Goal: Task Accomplishment & Management: Use online tool/utility

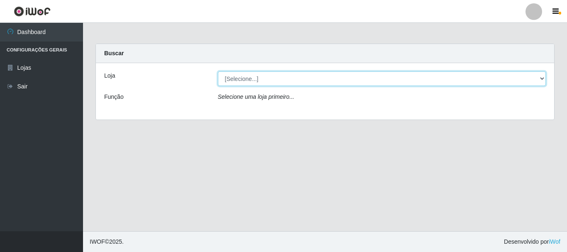
click at [241, 78] on select "[Selecione...] [GEOGRAPHIC_DATA] [GEOGRAPHIC_DATA]" at bounding box center [382, 78] width 328 height 15
select select "64"
click at [218, 71] on select "[Selecione...] [GEOGRAPHIC_DATA] [GEOGRAPHIC_DATA]" at bounding box center [382, 78] width 328 height 15
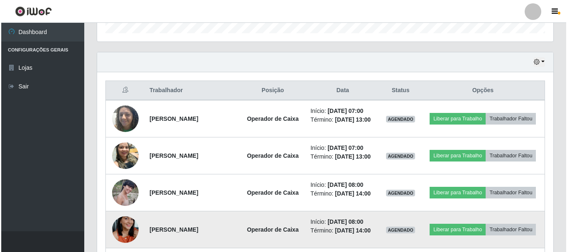
scroll to position [249, 0]
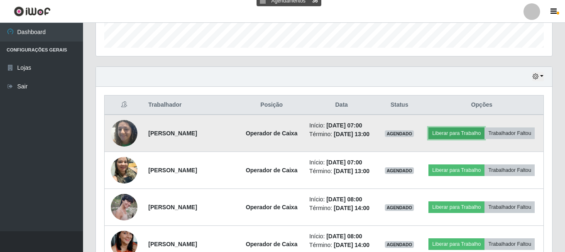
click at [483, 129] on button "Liberar para Trabalho" at bounding box center [456, 133] width 56 height 12
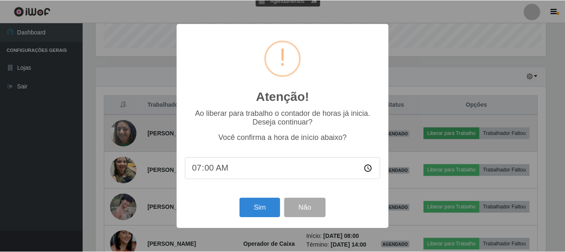
scroll to position [172, 452]
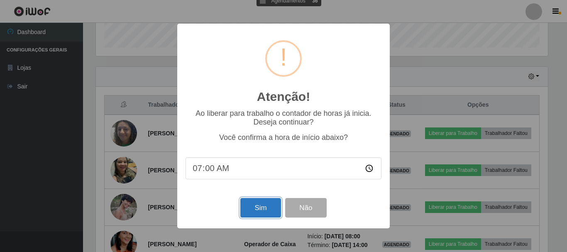
click at [253, 210] on button "Sim" at bounding box center [260, 208] width 40 height 20
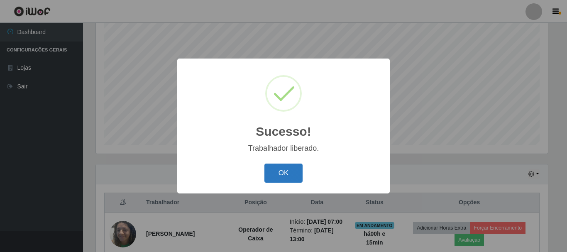
click at [275, 176] on button "OK" at bounding box center [283, 174] width 39 height 20
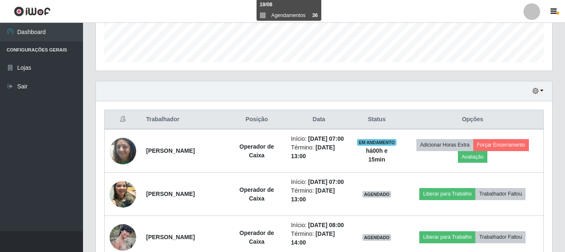
scroll to position [276, 0]
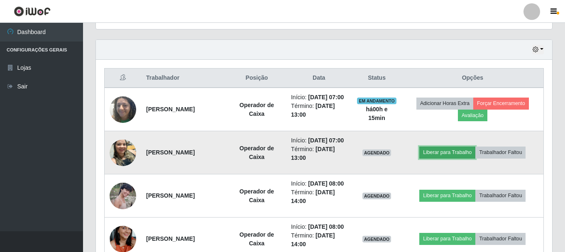
click at [457, 158] on button "Liberar para Trabalho" at bounding box center [447, 152] width 56 height 12
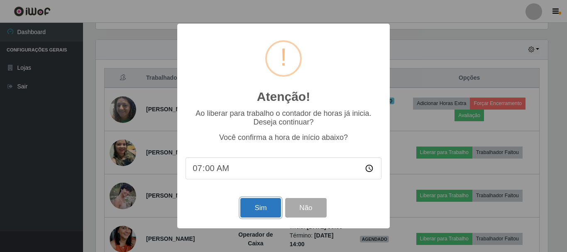
click at [259, 211] on button "Sim" at bounding box center [260, 208] width 40 height 20
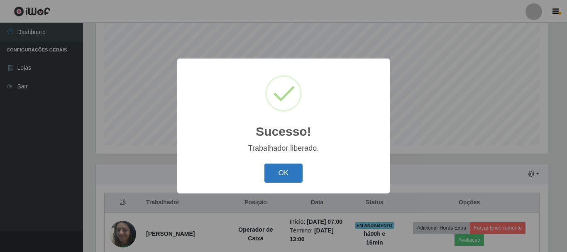
click at [284, 171] on button "OK" at bounding box center [283, 174] width 39 height 20
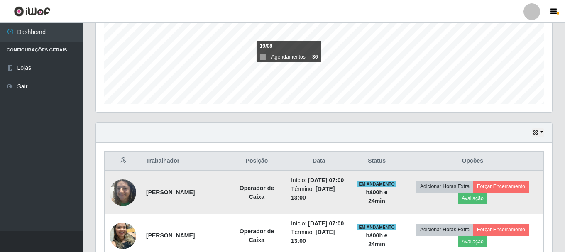
scroll to position [234, 0]
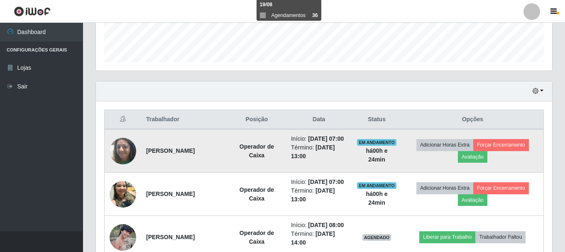
drag, startPoint x: 144, startPoint y: 155, endPoint x: 217, endPoint y: 154, distance: 72.6
click at [217, 154] on td "[PERSON_NAME]" at bounding box center [184, 151] width 86 height 44
copy strong "[PERSON_NAME]"
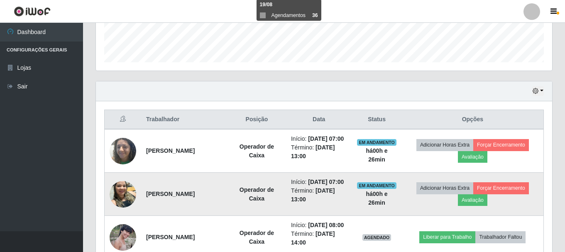
drag, startPoint x: 142, startPoint y: 208, endPoint x: 223, endPoint y: 206, distance: 80.5
click at [223, 206] on td "[PERSON_NAME]" at bounding box center [184, 194] width 86 height 43
copy strong "[PERSON_NAME]"
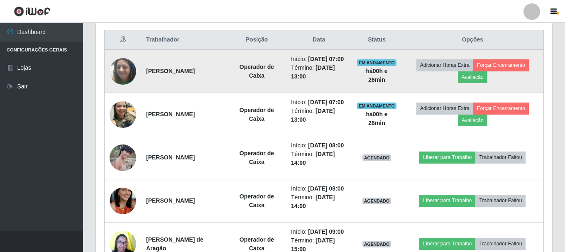
scroll to position [317, 0]
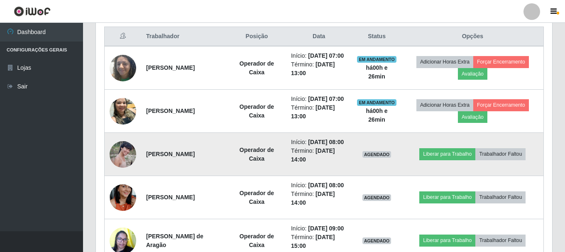
drag, startPoint x: 145, startPoint y: 176, endPoint x: 235, endPoint y: 175, distance: 90.5
click at [227, 175] on td "[PERSON_NAME]" at bounding box center [184, 154] width 86 height 43
copy strong "[PERSON_NAME]"
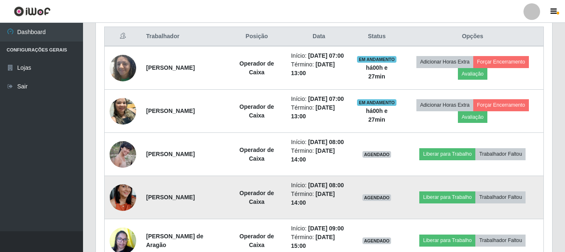
drag, startPoint x: 145, startPoint y: 231, endPoint x: 243, endPoint y: 230, distance: 98.4
click at [227, 219] on td "[PERSON_NAME]" at bounding box center [184, 197] width 86 height 43
copy strong "[PERSON_NAME]"
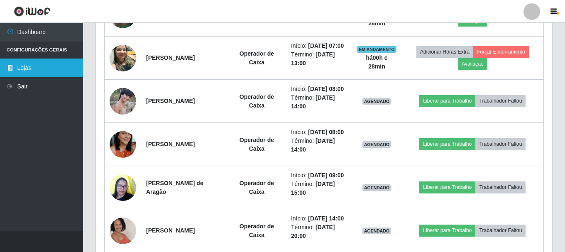
scroll to position [442, 0]
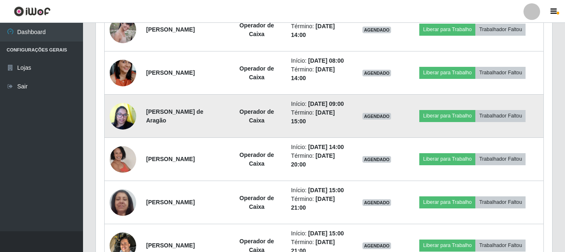
drag, startPoint x: 145, startPoint y: 156, endPoint x: 242, endPoint y: 162, distance: 96.9
click at [227, 138] on td "[PERSON_NAME] de Aragão" at bounding box center [184, 116] width 86 height 43
copy strong "[PERSON_NAME] de Aragão"
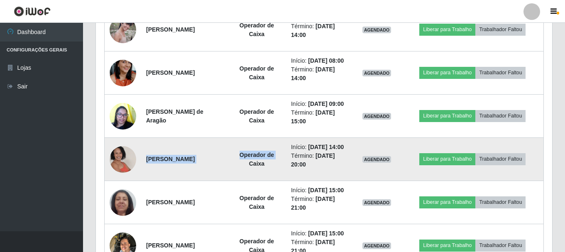
drag, startPoint x: 144, startPoint y: 209, endPoint x: 253, endPoint y: 227, distance: 109.8
click at [253, 181] on tr "[PERSON_NAME] Operador de Caixa Início: [DATE] 14:00 Término: [DATE] 20:00 AGEN…" at bounding box center [324, 159] width 439 height 43
click at [253, 181] on td "Operador de Caixa" at bounding box center [256, 159] width 59 height 43
drag, startPoint x: 143, startPoint y: 209, endPoint x: 234, endPoint y: 215, distance: 91.5
click at [227, 181] on td "[PERSON_NAME]" at bounding box center [184, 159] width 86 height 43
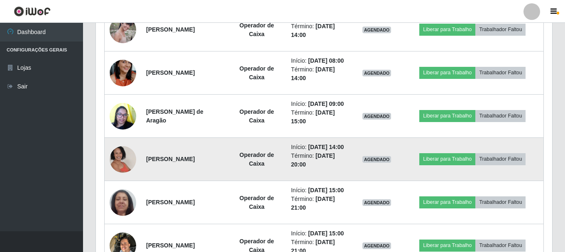
copy strong "[PERSON_NAME]"
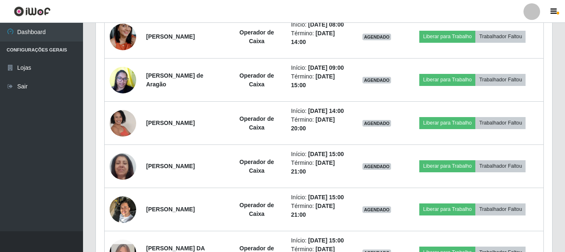
scroll to position [525, 0]
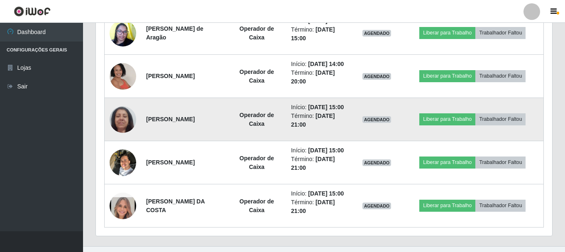
drag, startPoint x: 143, startPoint y: 173, endPoint x: 237, endPoint y: 180, distance: 94.4
click at [227, 141] on td "[PERSON_NAME]" at bounding box center [184, 119] width 86 height 43
copy strong "[PERSON_NAME]"
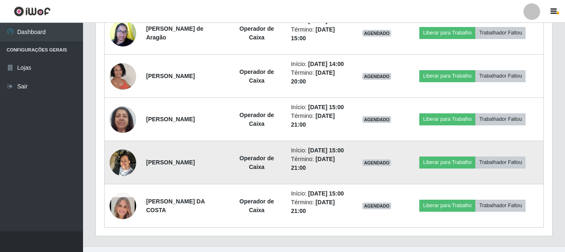
click at [146, 166] on strong "[PERSON_NAME]" at bounding box center [170, 162] width 49 height 7
drag, startPoint x: 144, startPoint y: 229, endPoint x: 208, endPoint y: 228, distance: 63.5
click at [208, 184] on td "[PERSON_NAME]" at bounding box center [184, 162] width 86 height 43
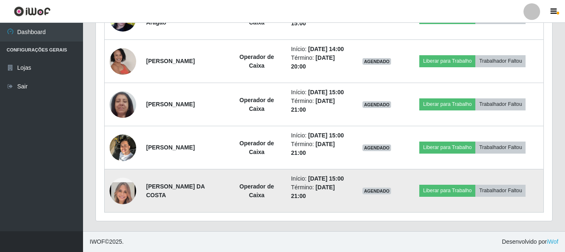
scroll to position [608, 0]
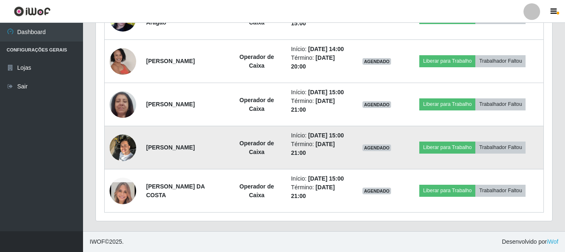
copy strong "[PERSON_NAME]"
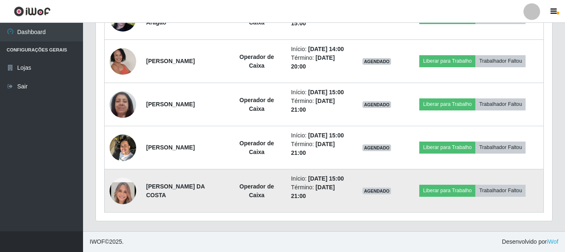
drag, startPoint x: 145, startPoint y: 198, endPoint x: 249, endPoint y: 198, distance: 103.3
click at [227, 198] on td "[PERSON_NAME] DA COSTA" at bounding box center [184, 190] width 86 height 43
copy strong "[PERSON_NAME] DA COSTA"
